Goal: Browse casually

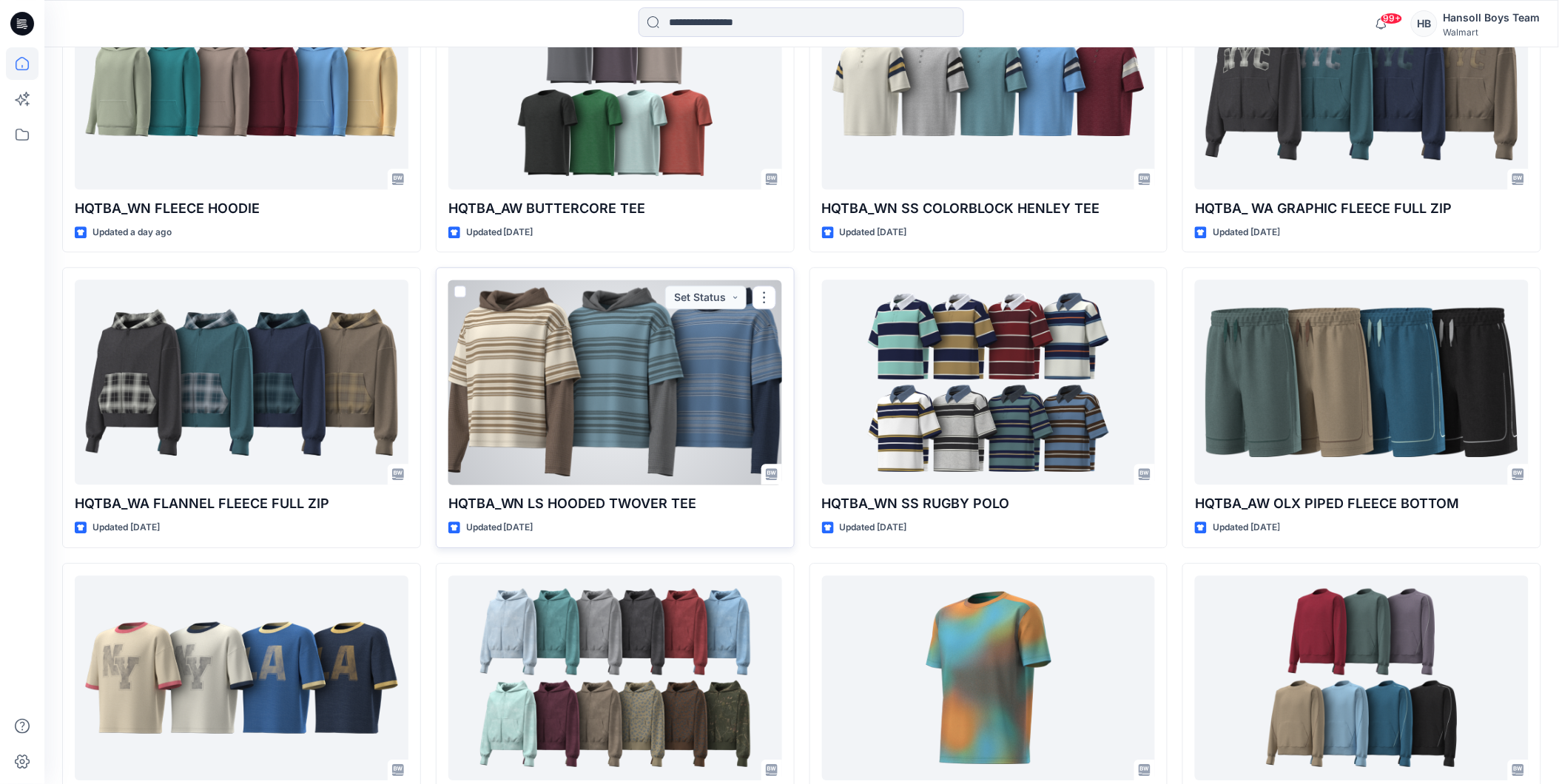
scroll to position [1276, 0]
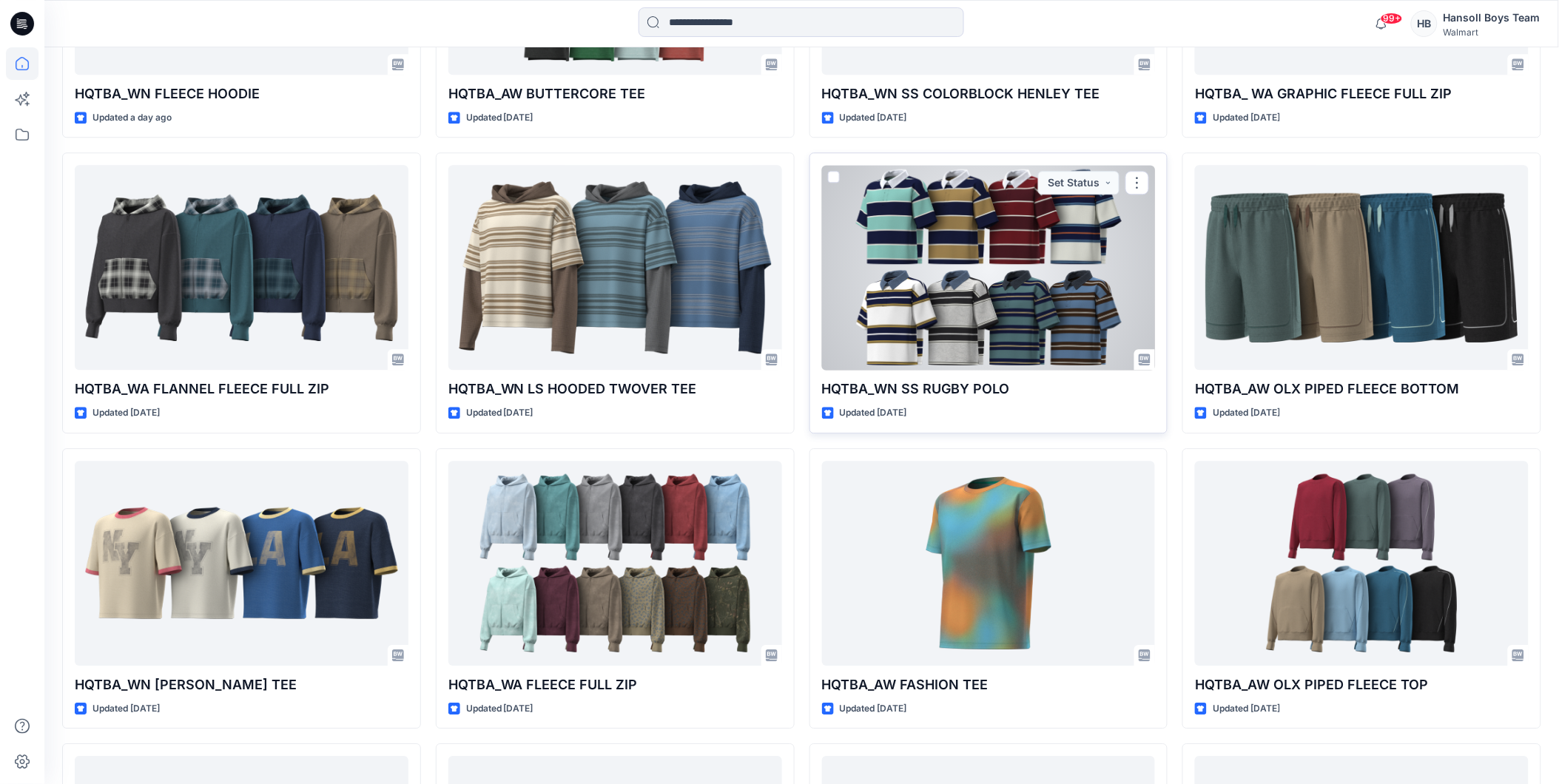
click at [949, 305] on div at bounding box center [988, 267] width 334 height 205
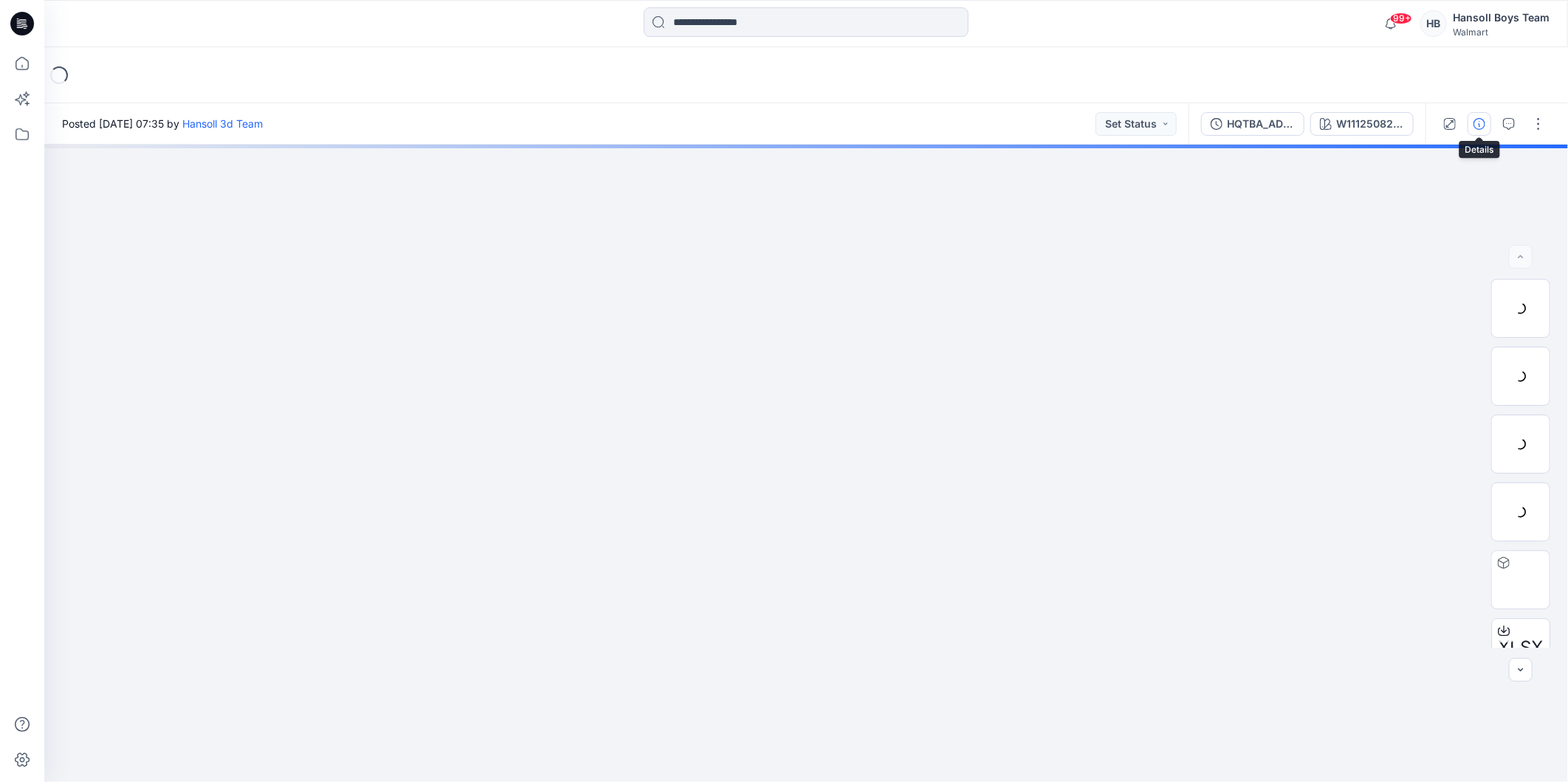
click at [1484, 130] on button "button" at bounding box center [1479, 124] width 24 height 24
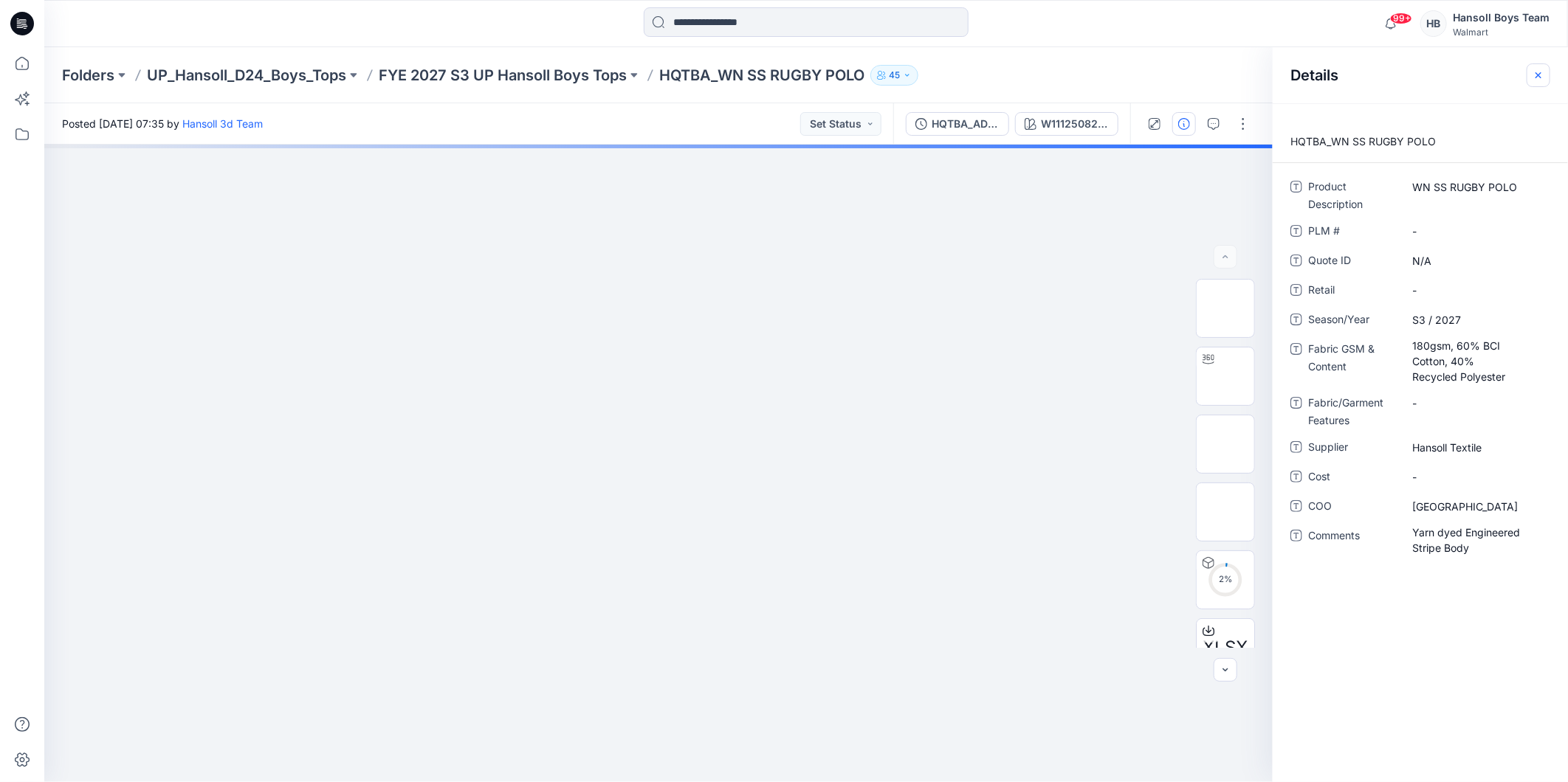
click at [1544, 76] on icon "button" at bounding box center [1538, 75] width 12 height 12
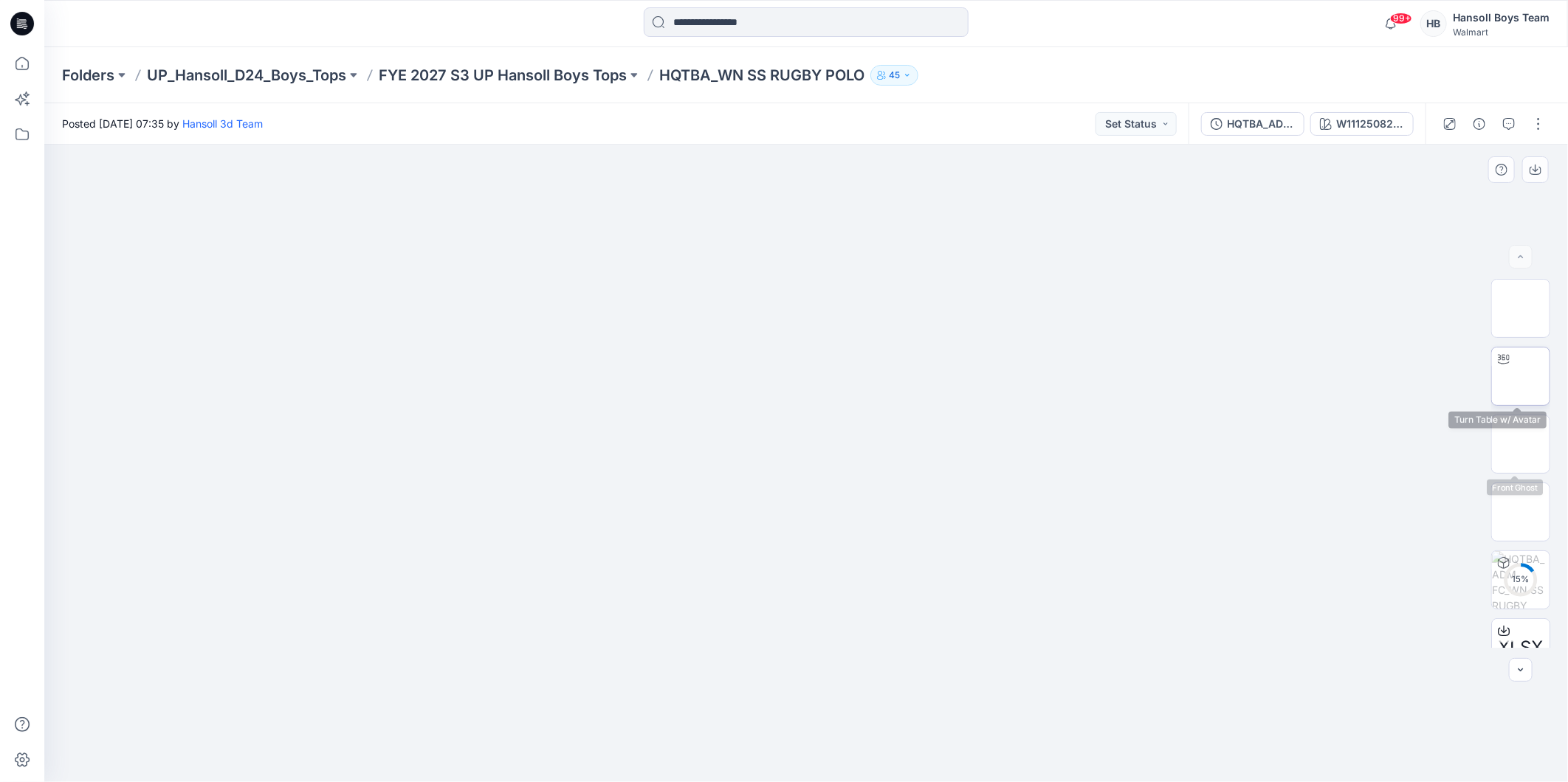
click at [1521, 376] on img at bounding box center [1521, 376] width 0 height 0
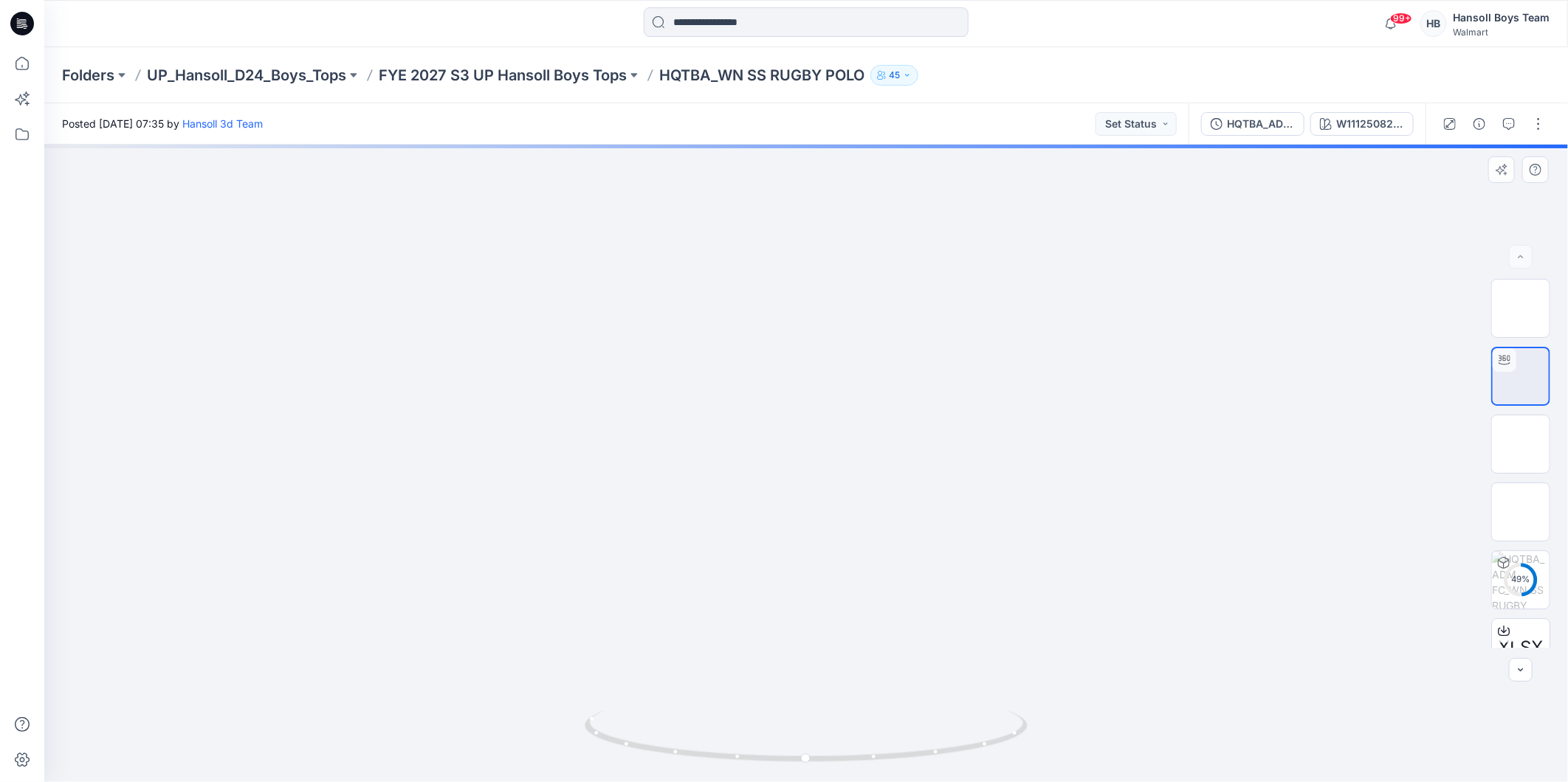
drag, startPoint x: 837, startPoint y: 229, endPoint x: 830, endPoint y: 573, distance: 344.1
drag, startPoint x: 929, startPoint y: 485, endPoint x: 903, endPoint y: 485, distance: 26.0
click at [903, 485] on img at bounding box center [772, 77] width 3024 height 1409
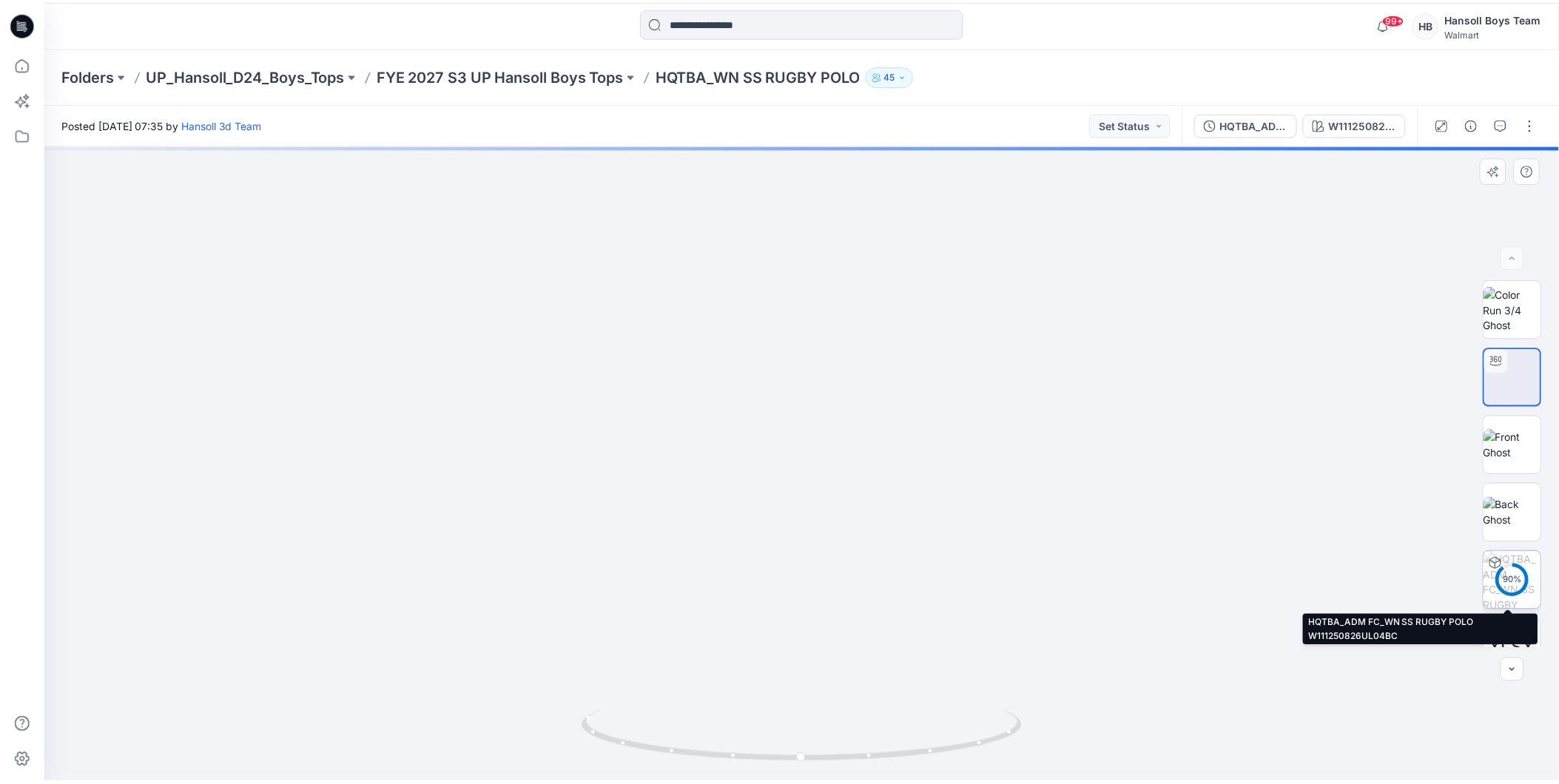
scroll to position [98, 0]
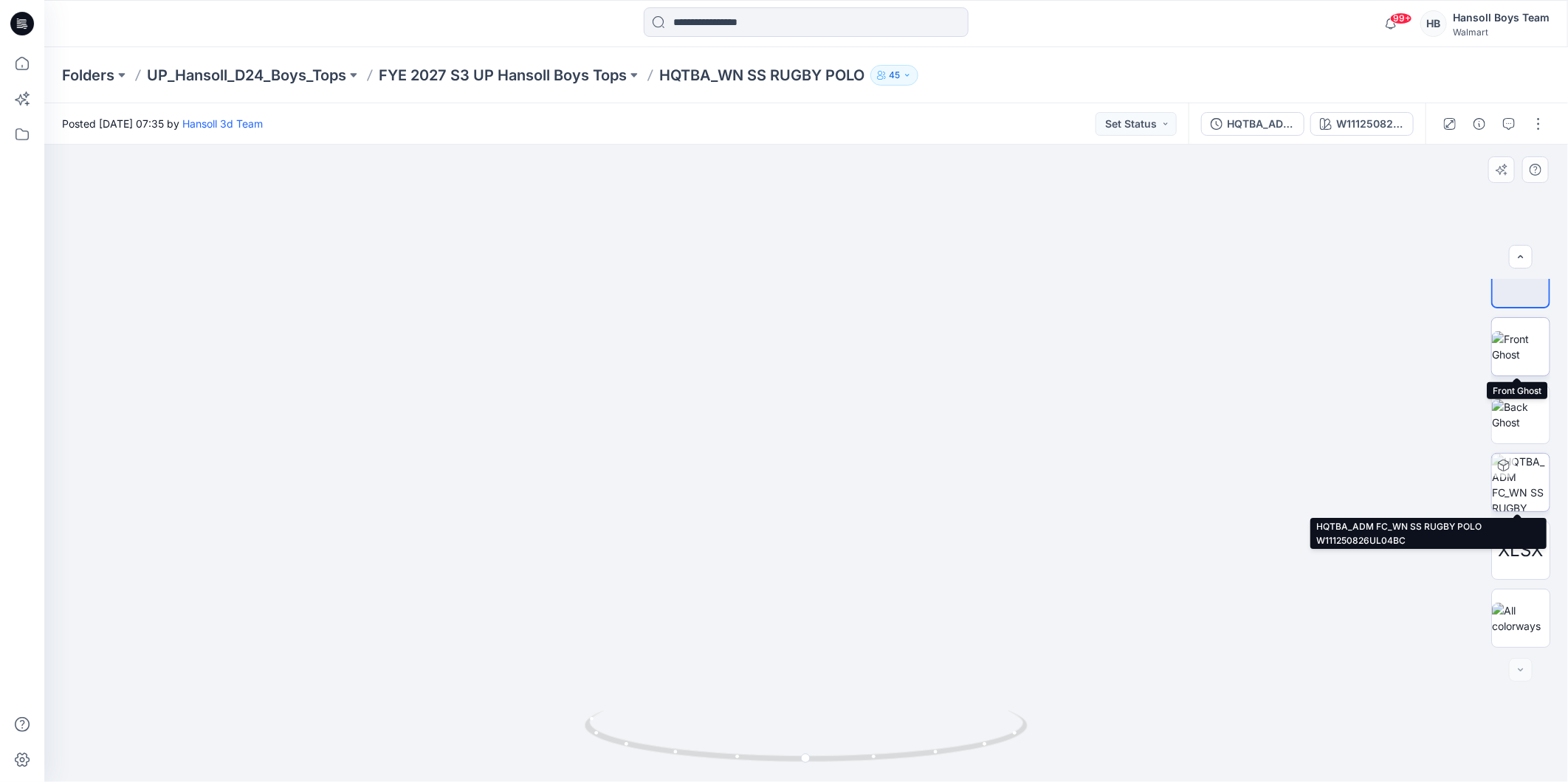
click at [1524, 350] on img at bounding box center [1521, 347] width 58 height 31
click at [1521, 279] on img at bounding box center [1521, 279] width 0 height 0
drag, startPoint x: 844, startPoint y: 274, endPoint x: 786, endPoint y: 697, distance: 427.0
drag, startPoint x: 706, startPoint y: 580, endPoint x: 705, endPoint y: 422, distance: 158.0
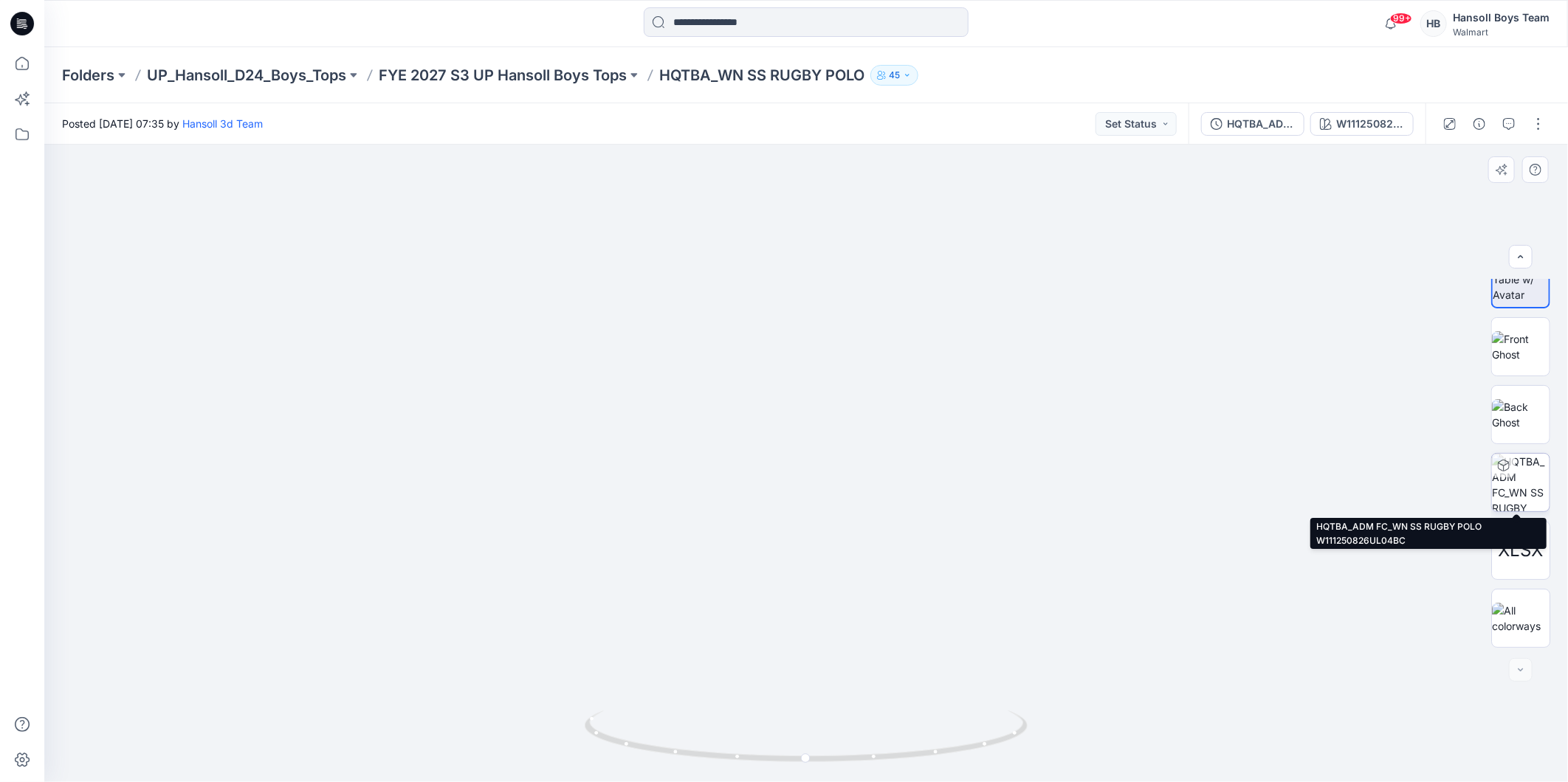
click at [705, 422] on img at bounding box center [747, 2] width 3024 height 1559
click at [18, 58] on icon at bounding box center [22, 63] width 33 height 33
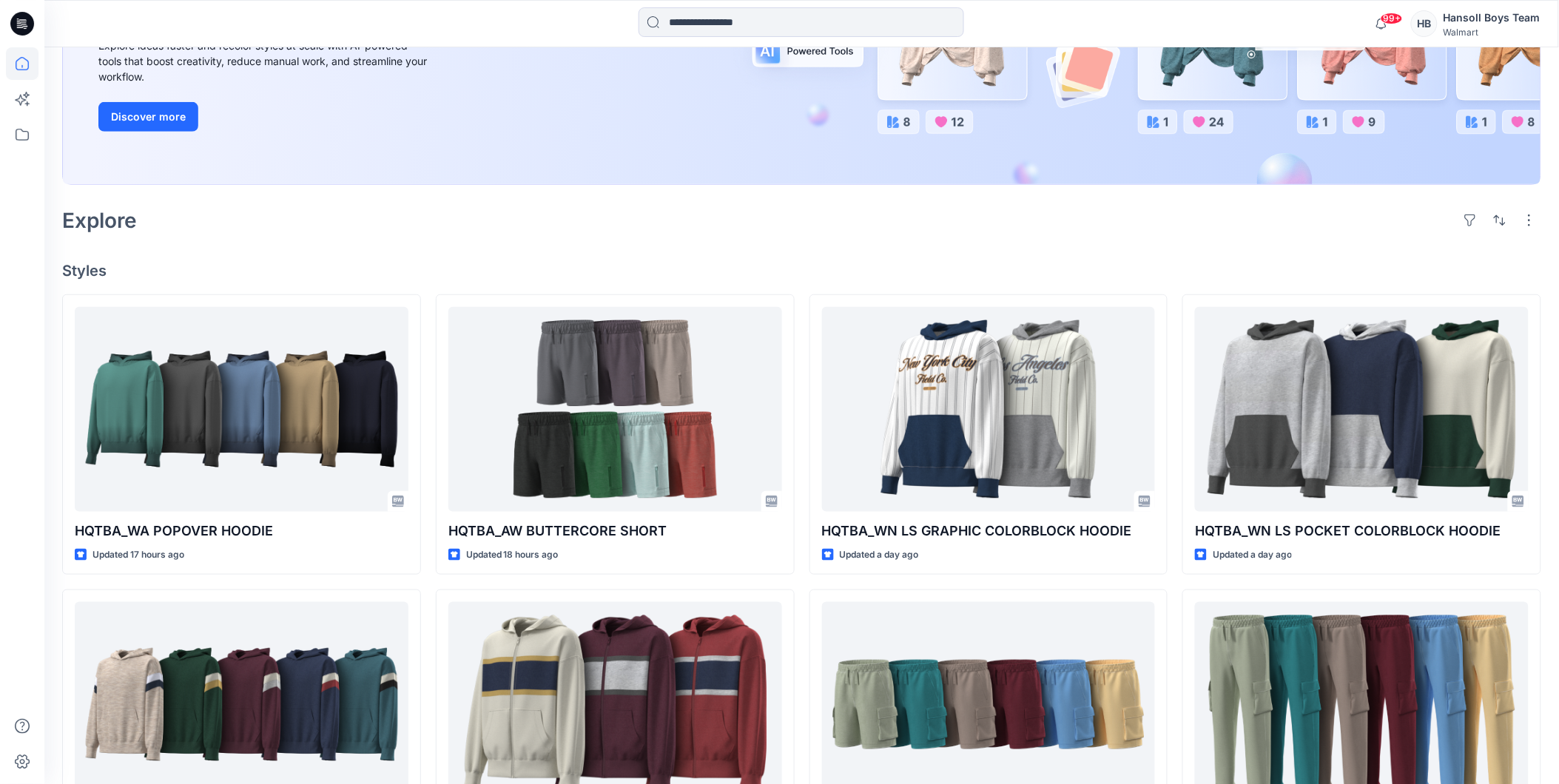
scroll to position [329, 0]
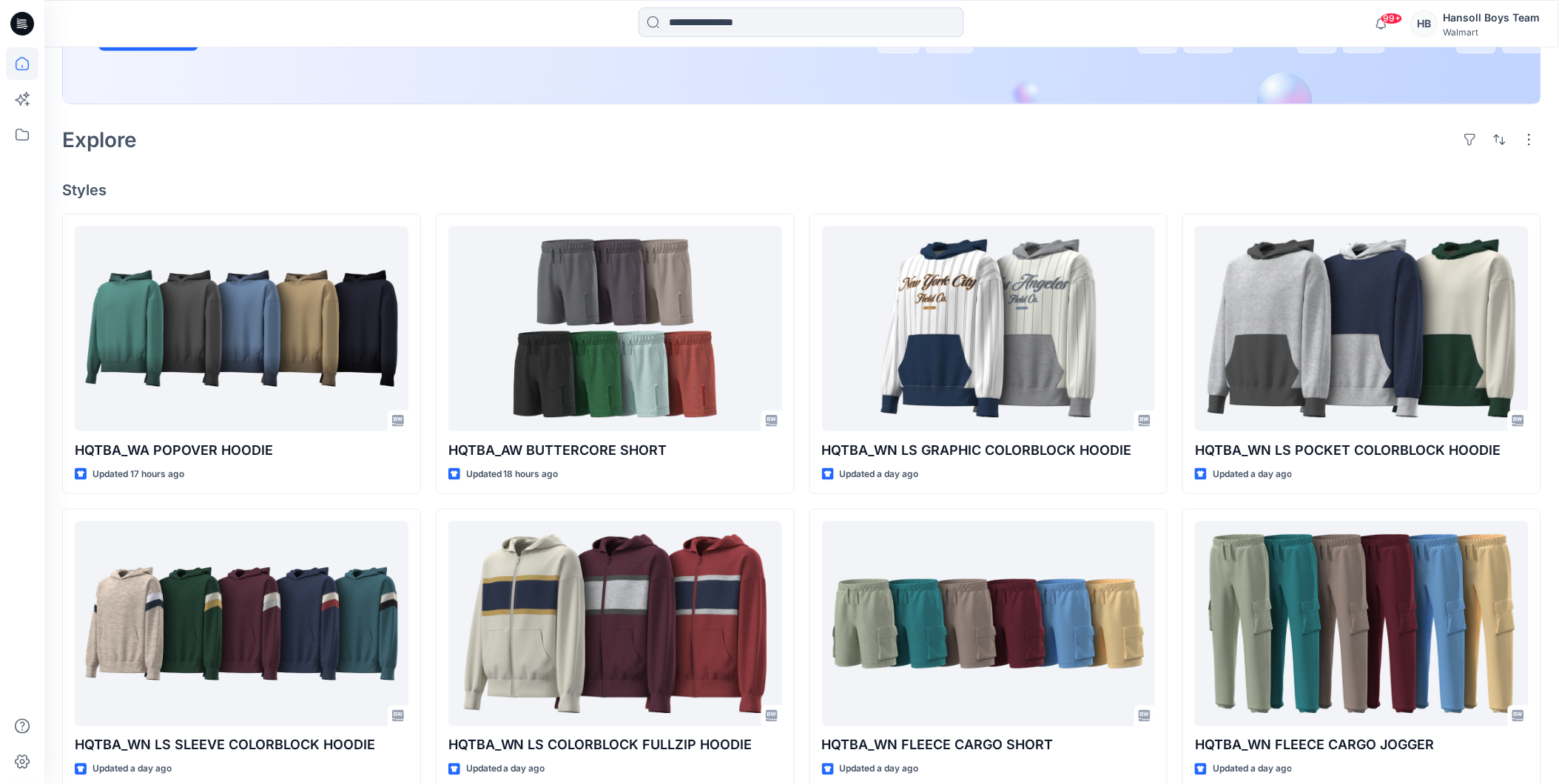
click at [823, 135] on div "Explore" at bounding box center [801, 139] width 1479 height 35
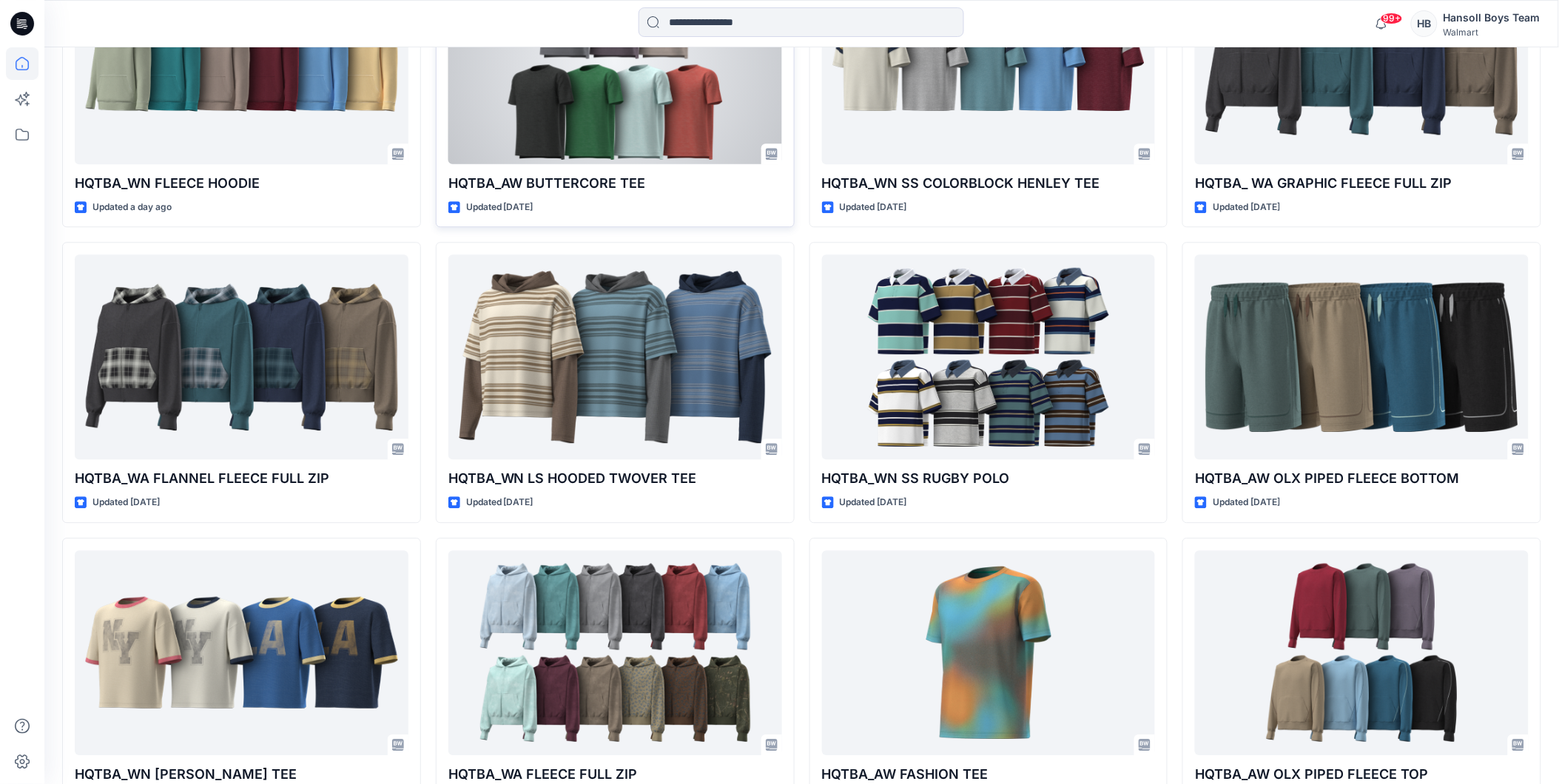
scroll to position [1194, 0]
